Goal: Task Accomplishment & Management: Use online tool/utility

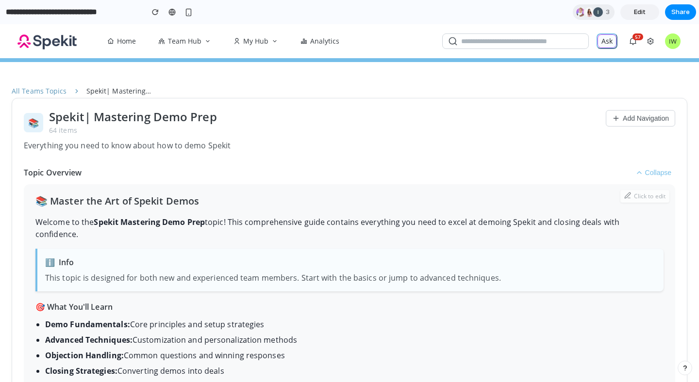
click at [612, 42] on button "Ask" at bounding box center [607, 41] width 21 height 16
click at [640, 37] on span "57" at bounding box center [637, 36] width 11 height 7
click at [670, 37] on button "IW" at bounding box center [672, 41] width 21 height 17
click at [638, 9] on span "Edit" at bounding box center [640, 12] width 12 height 10
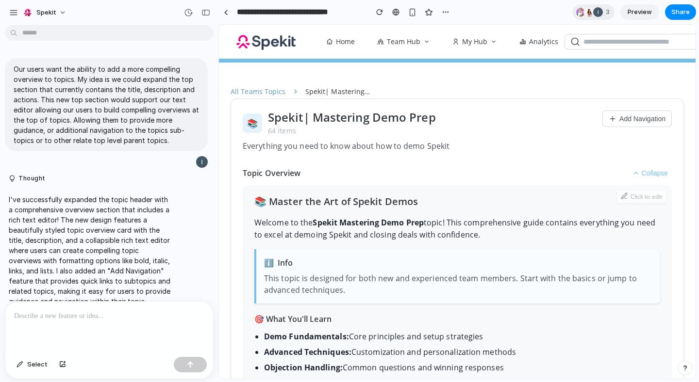
scroll to position [404, 0]
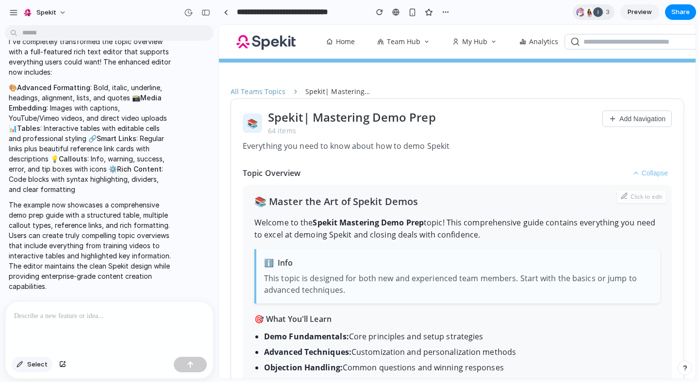
click at [33, 370] on button "Select" at bounding box center [32, 365] width 41 height 16
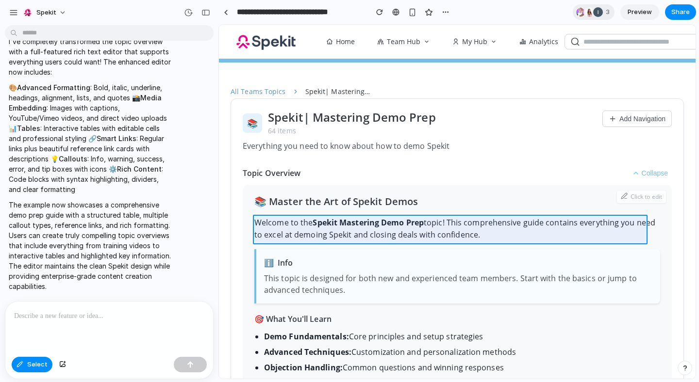
click at [274, 218] on div at bounding box center [457, 202] width 476 height 354
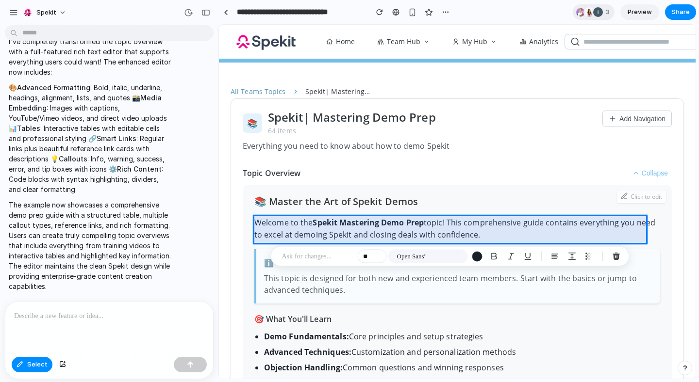
click at [314, 300] on div at bounding box center [457, 202] width 476 height 354
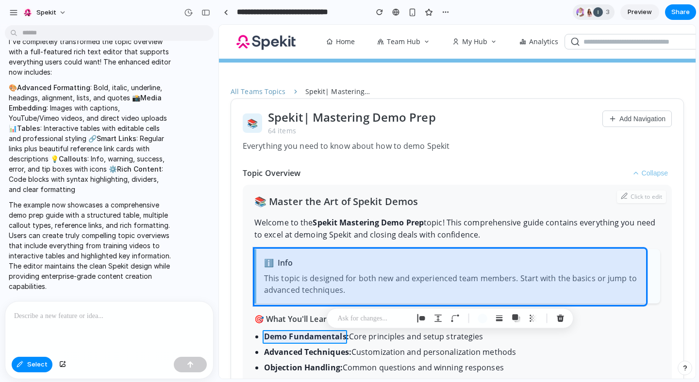
click at [271, 336] on div at bounding box center [457, 202] width 476 height 354
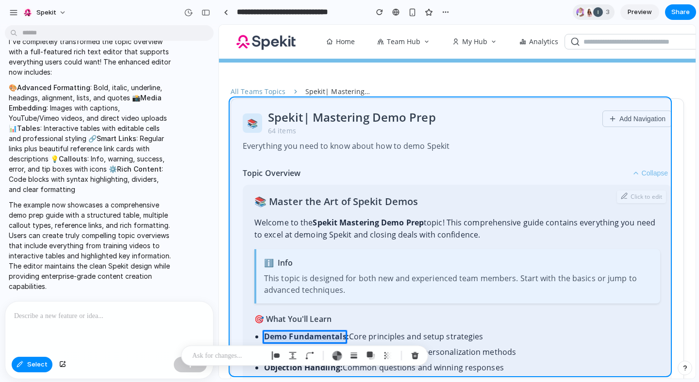
click at [234, 327] on div at bounding box center [457, 202] width 476 height 354
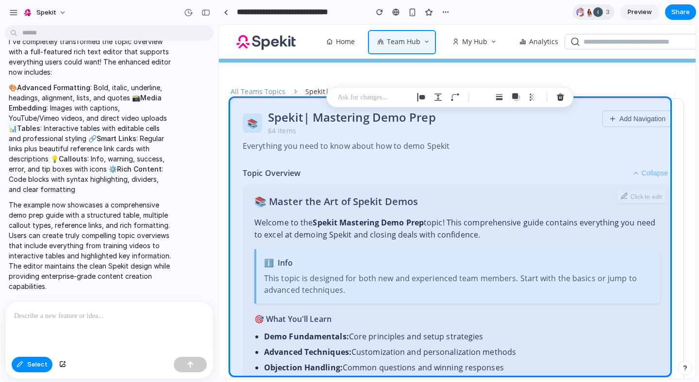
click at [399, 45] on div at bounding box center [457, 202] width 476 height 354
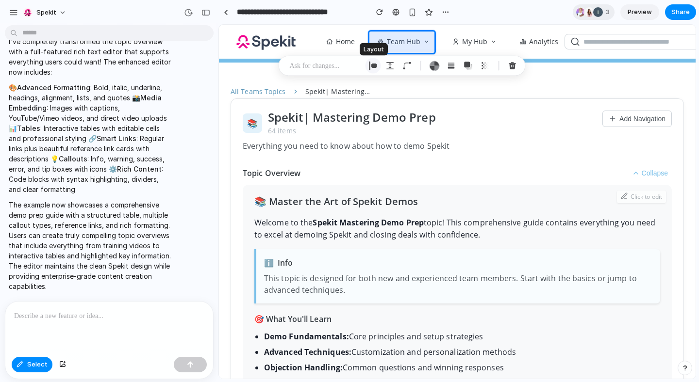
click at [373, 66] on div "button" at bounding box center [373, 66] width 9 height 9
select select "******"
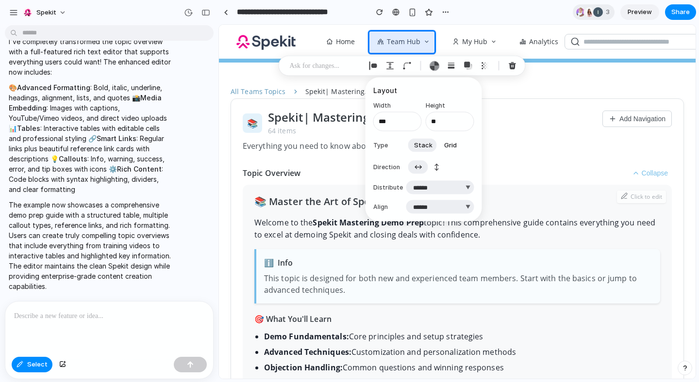
click at [430, 146] on span "Stack" at bounding box center [423, 145] width 18 height 10
click at [442, 145] on button "Grid" at bounding box center [450, 145] width 24 height 16
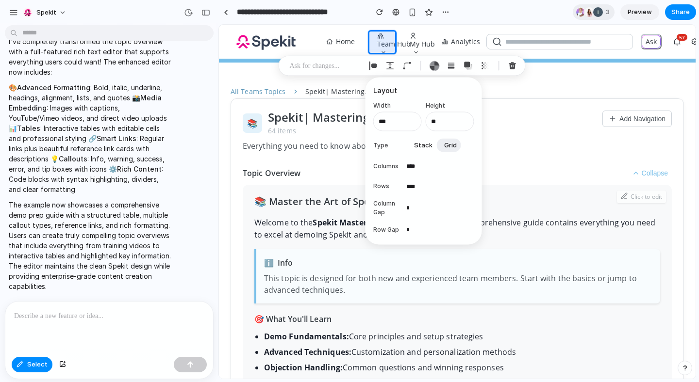
click at [429, 147] on span "Stack" at bounding box center [423, 145] width 18 height 10
select select "******"
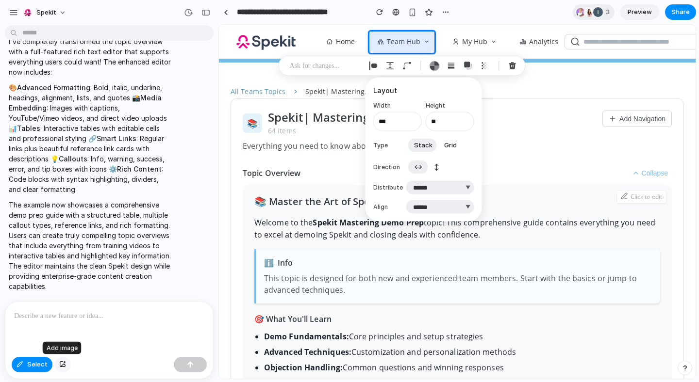
click at [64, 366] on div "button" at bounding box center [62, 365] width 7 height 6
